Goal: Transaction & Acquisition: Purchase product/service

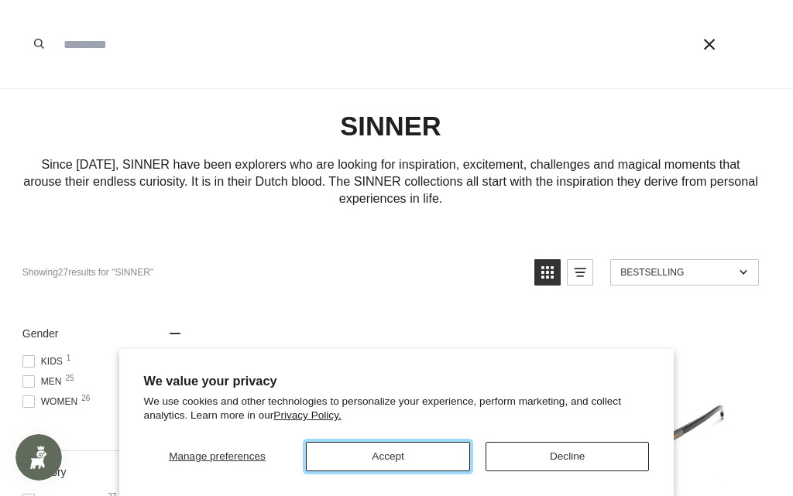
click at [414, 461] on button "Accept" at bounding box center [388, 456] width 164 height 29
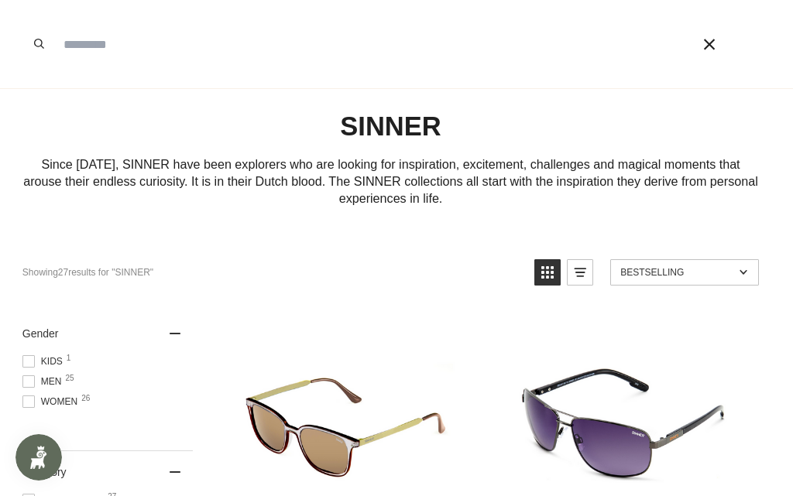
click at [350, 69] on input "Search our store" at bounding box center [355, 44] width 598 height 88
type input "*****"
click at [22, 0] on button "Search" at bounding box center [39, 44] width 34 height 88
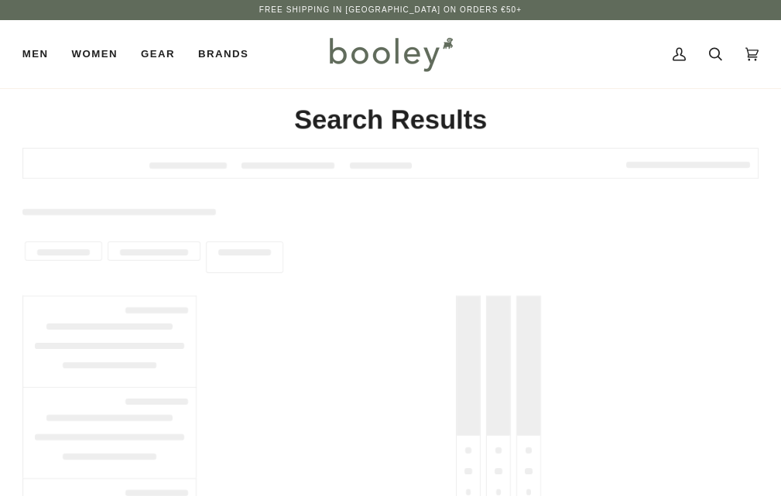
type input "*****"
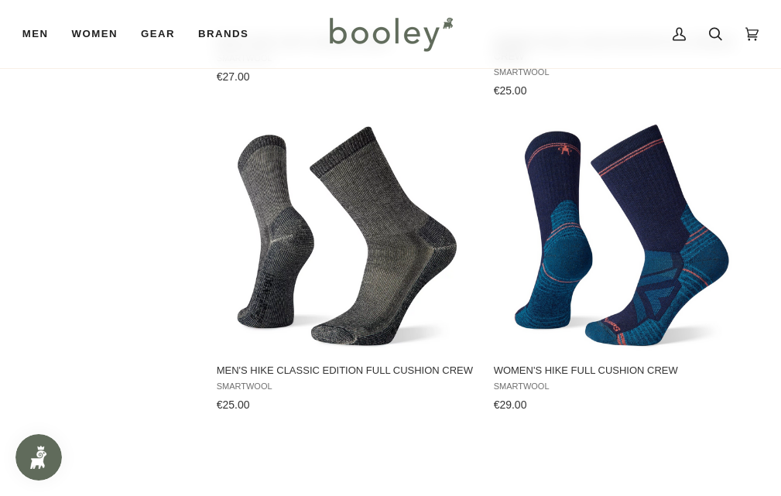
scroll to position [1438, 0]
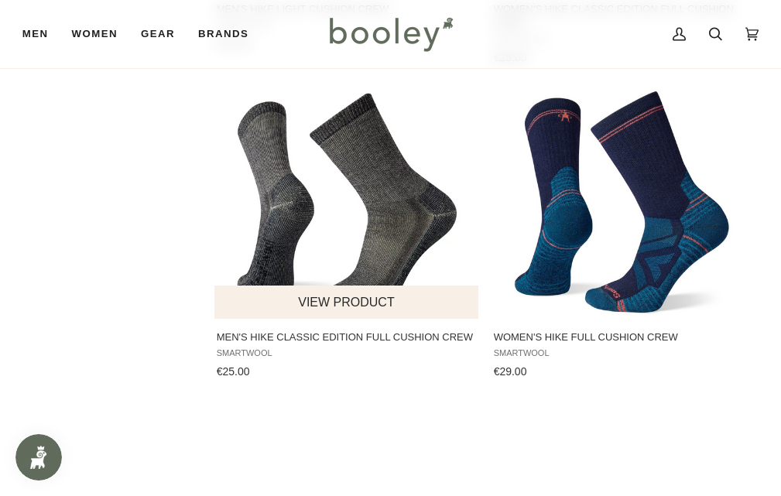
click at [336, 333] on span "Men's Hike Classic Edition Full Cushion Crew" at bounding box center [347, 338] width 262 height 14
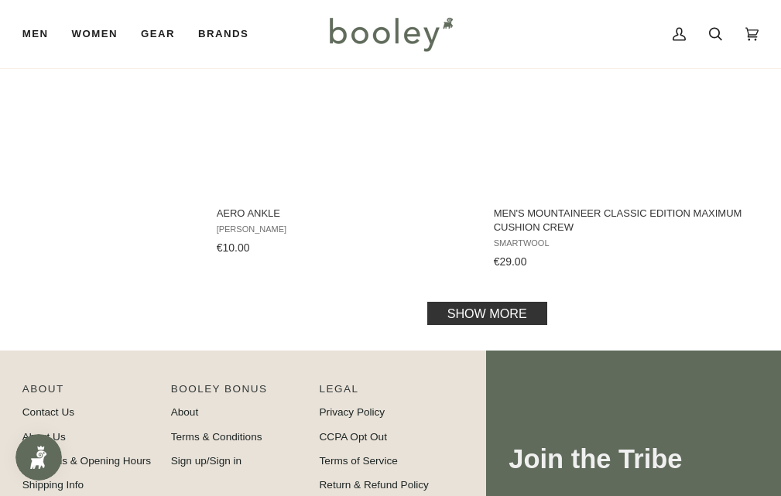
scroll to position [3157, 0]
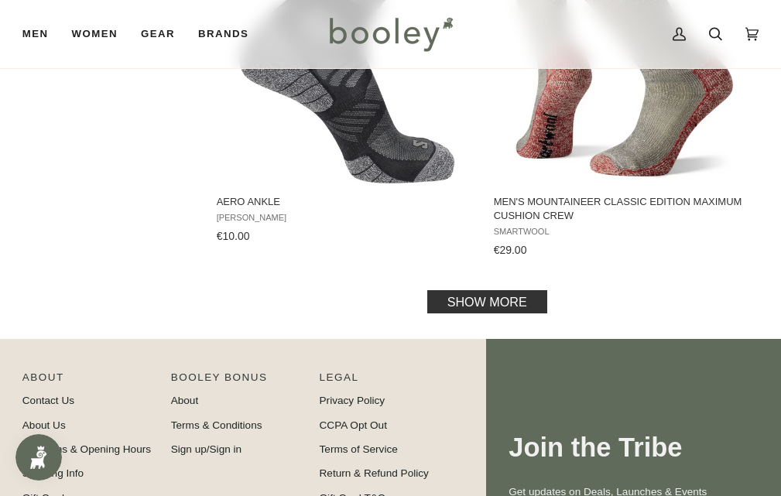
click at [481, 300] on link "Show more" at bounding box center [487, 301] width 120 height 23
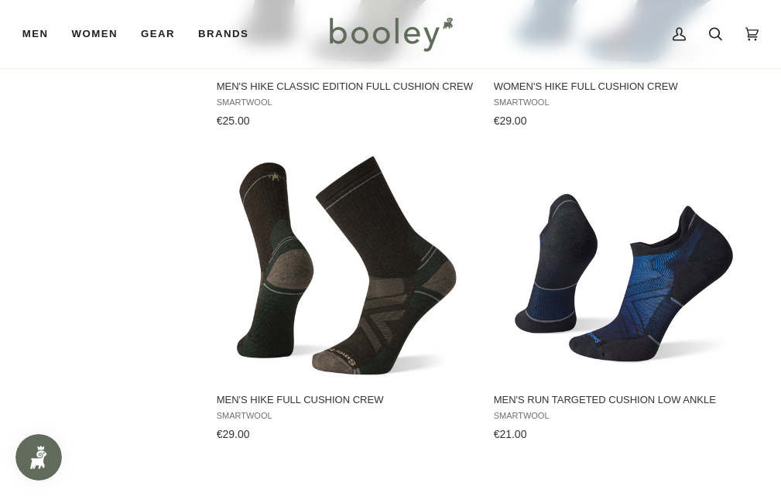
scroll to position [1659, 0]
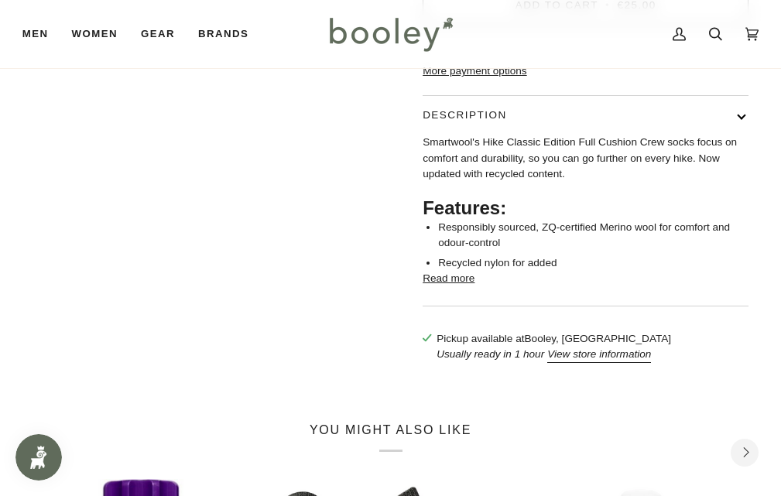
scroll to position [568, 0]
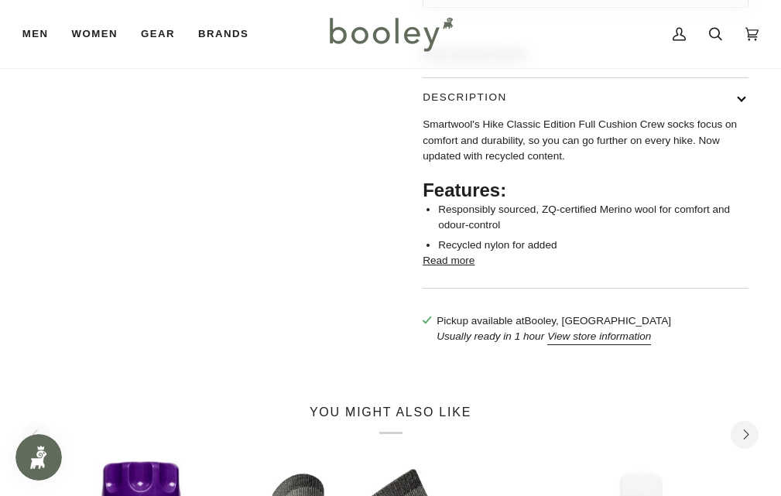
click at [458, 269] on button "Read more" at bounding box center [449, 260] width 52 height 15
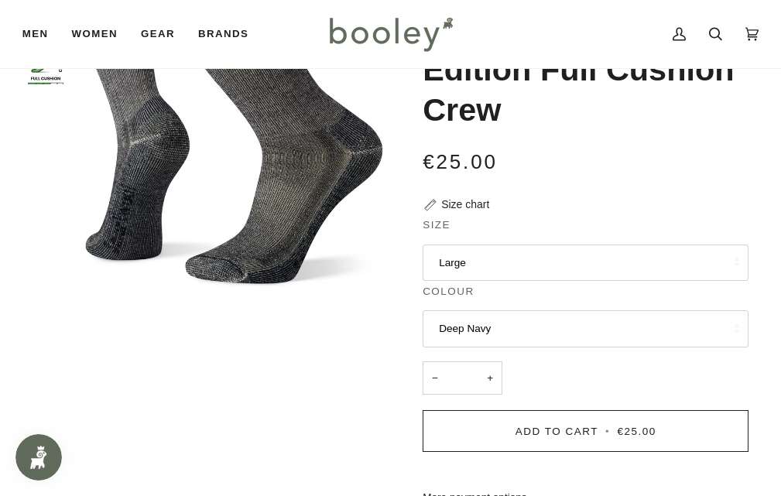
scroll to position [0, 0]
